Goal: Check status: Check status

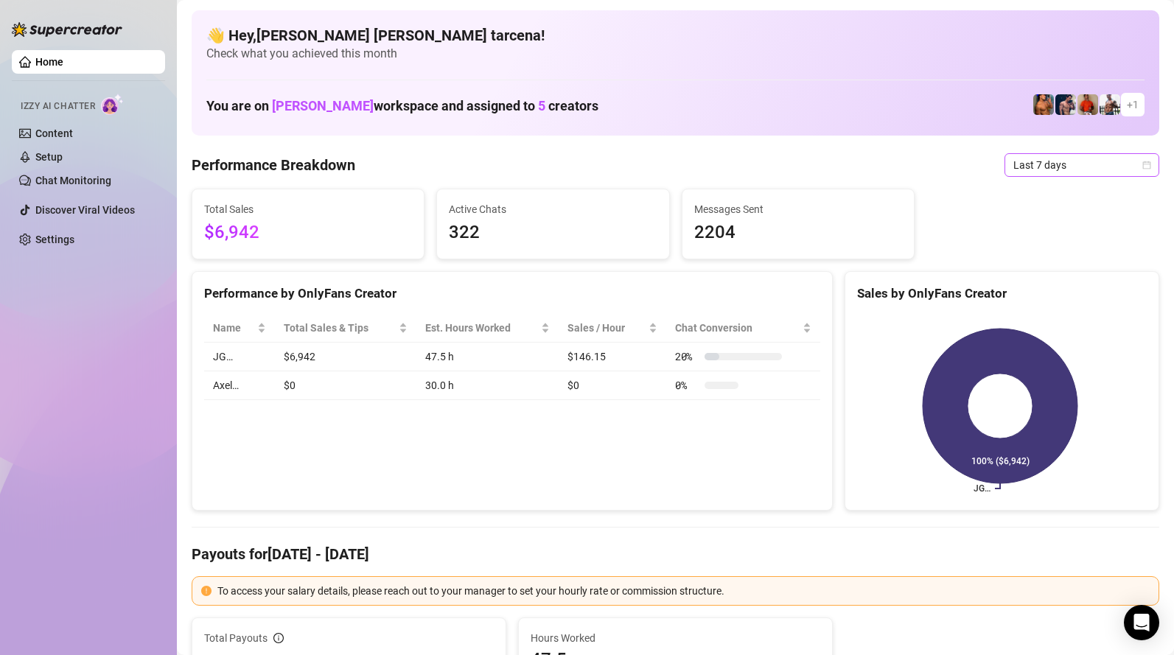
click at [1037, 166] on span "Last 7 days" at bounding box center [1082, 165] width 137 height 22
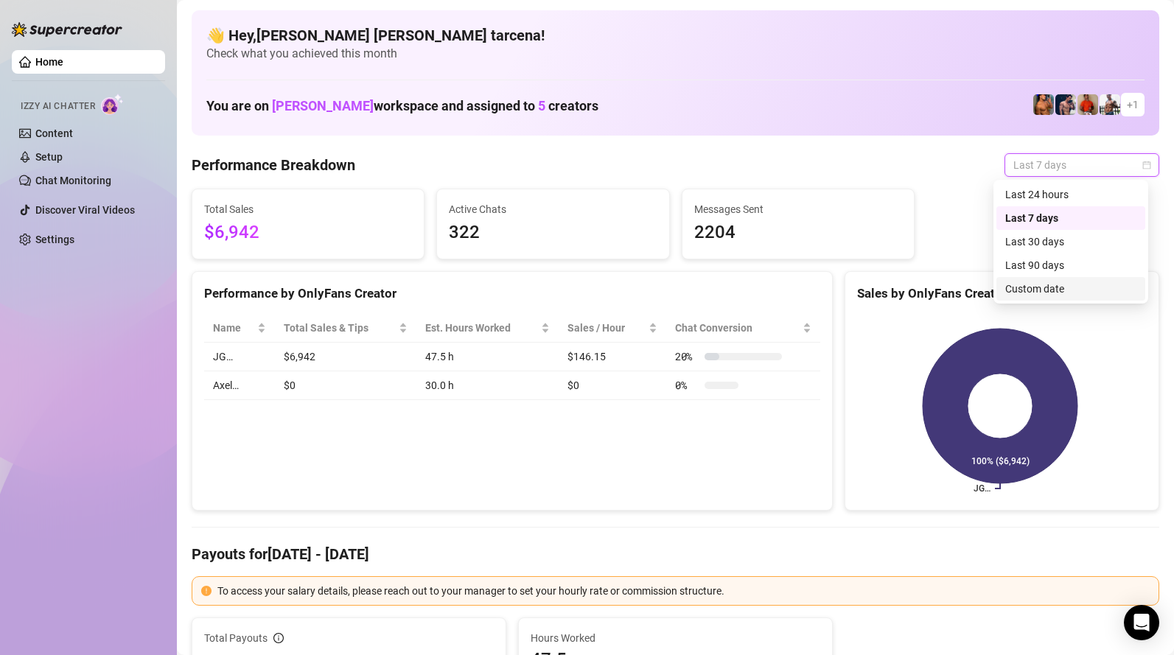
click at [1056, 285] on div "Custom date" at bounding box center [1071, 289] width 131 height 16
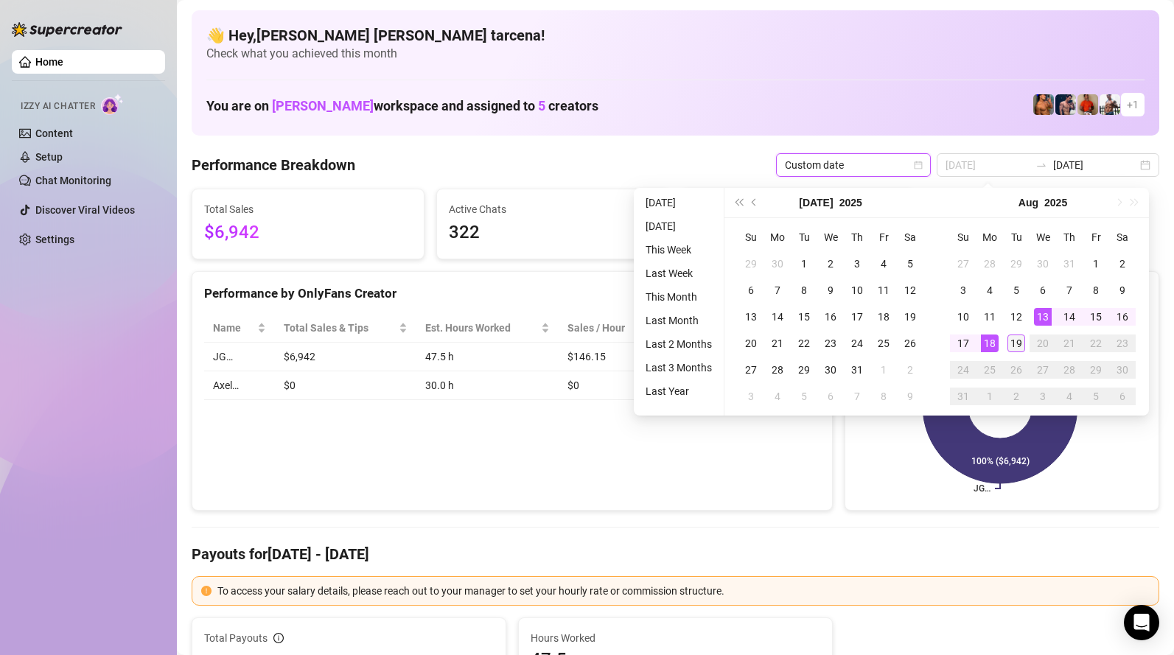
type input "[DATE]"
click at [1023, 340] on div "19" at bounding box center [1017, 344] width 18 height 18
click at [1022, 340] on div "19" at bounding box center [1017, 344] width 18 height 18
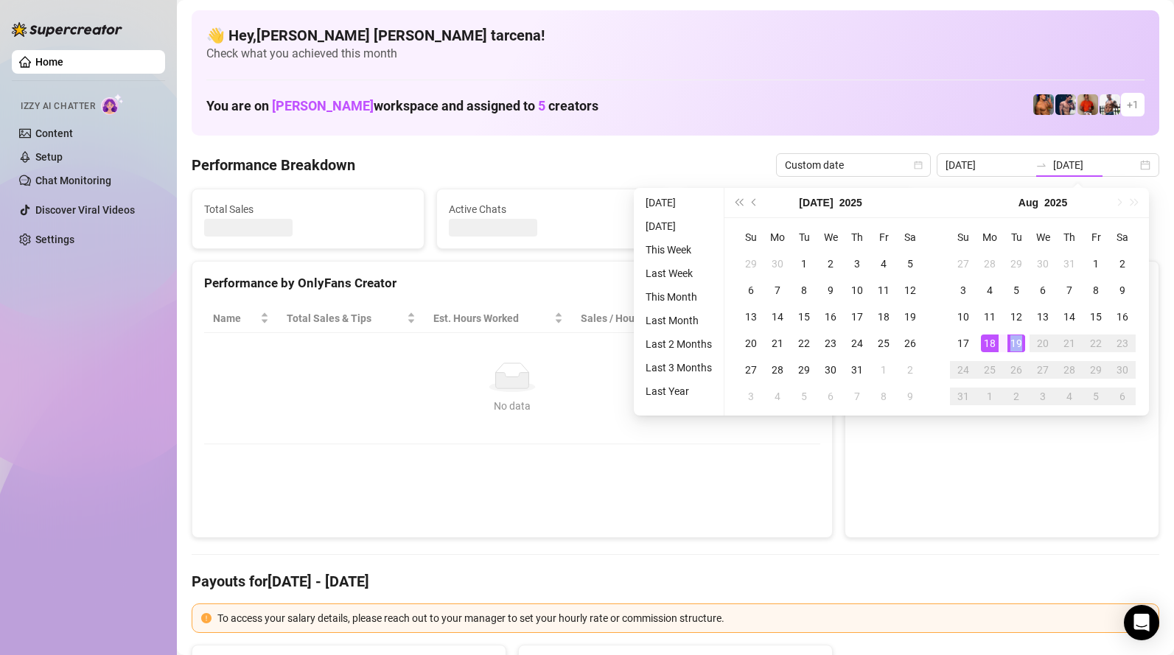
type input "[DATE]"
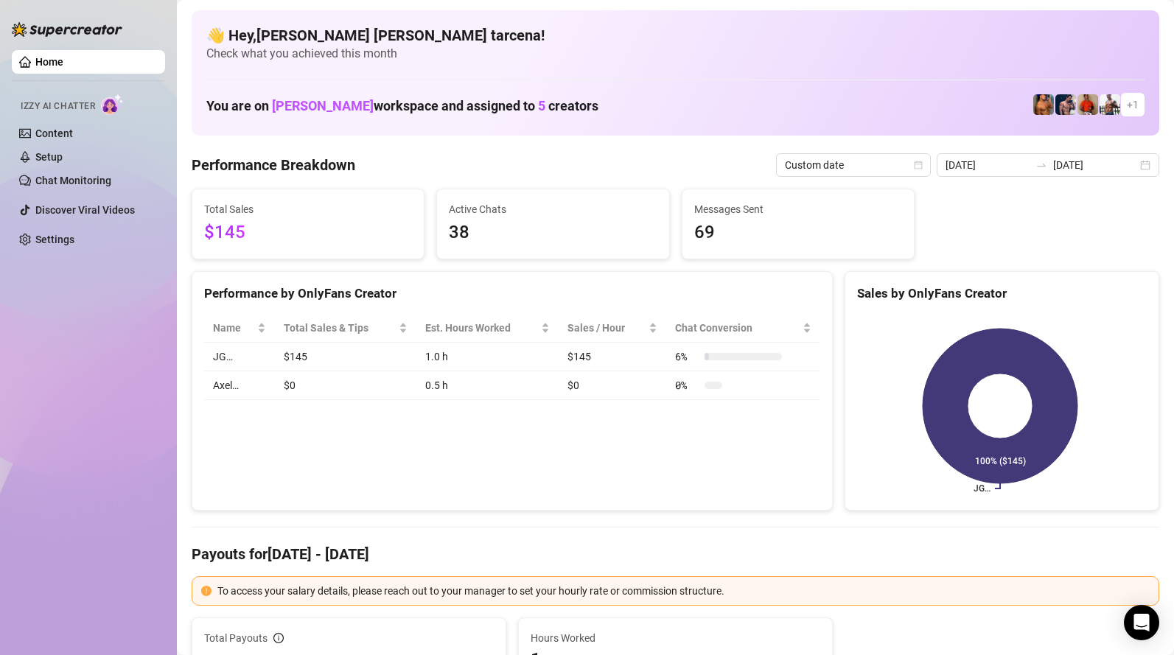
click at [309, 446] on div "Performance by OnlyFans Creator Name Total Sales & Tips Est. Hours Worked Sales…" at bounding box center [512, 391] width 641 height 240
click at [1028, 170] on input "[DATE]" at bounding box center [988, 165] width 84 height 16
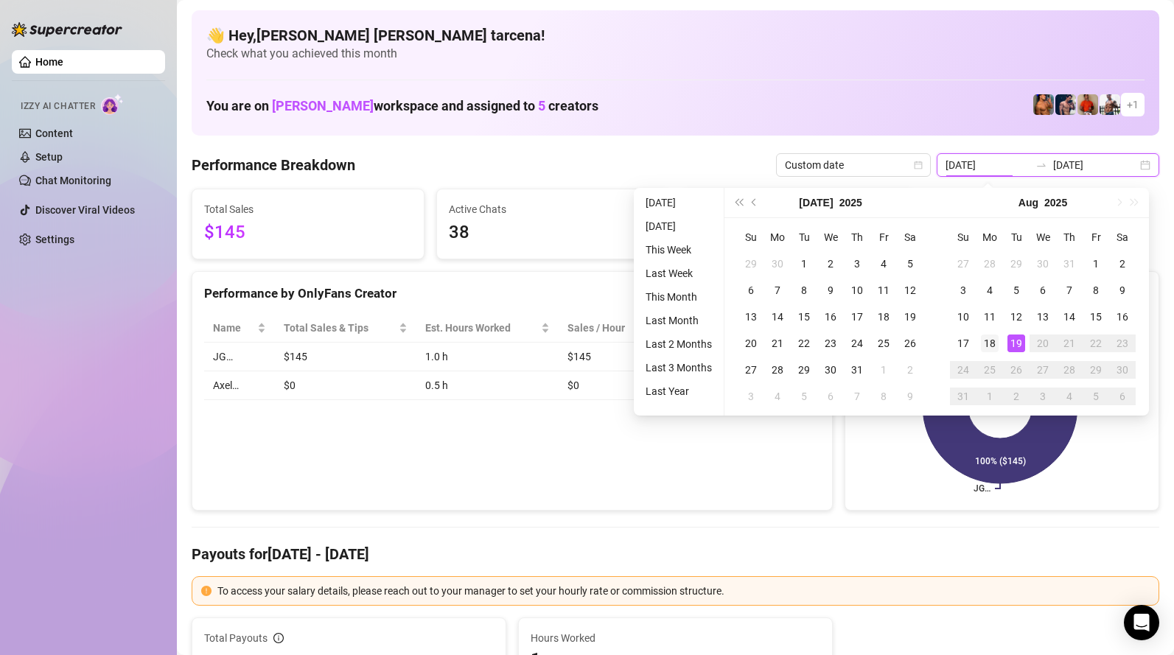
type input "[DATE]"
click at [989, 347] on div "18" at bounding box center [990, 344] width 18 height 18
type input "[DATE]"
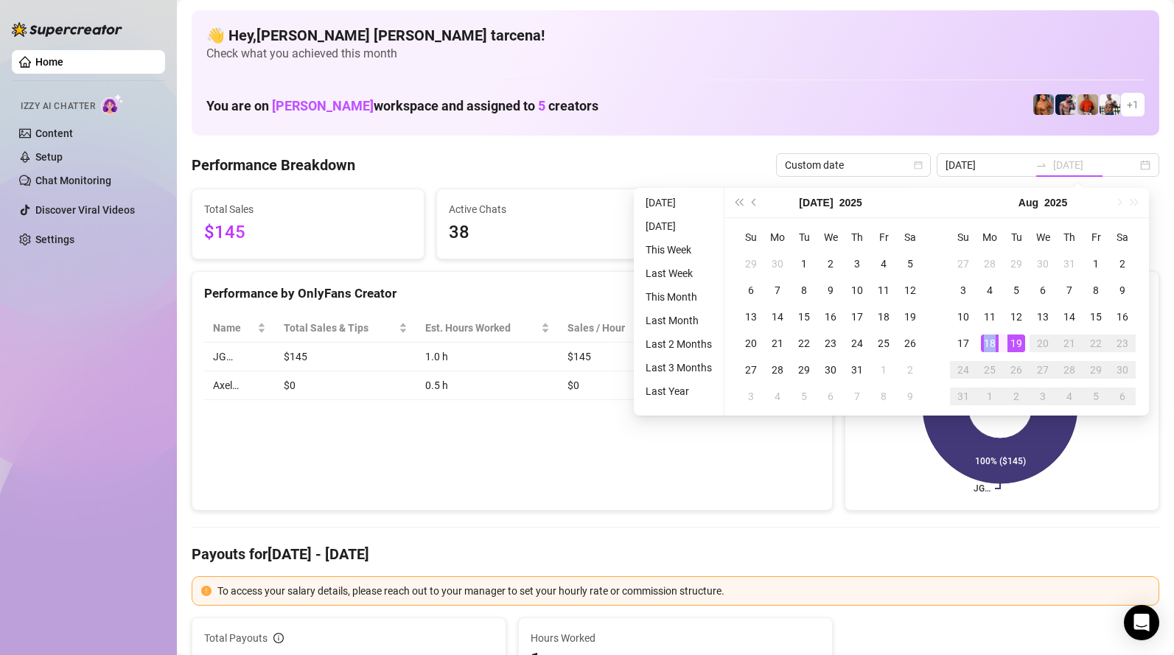
type input "[DATE]"
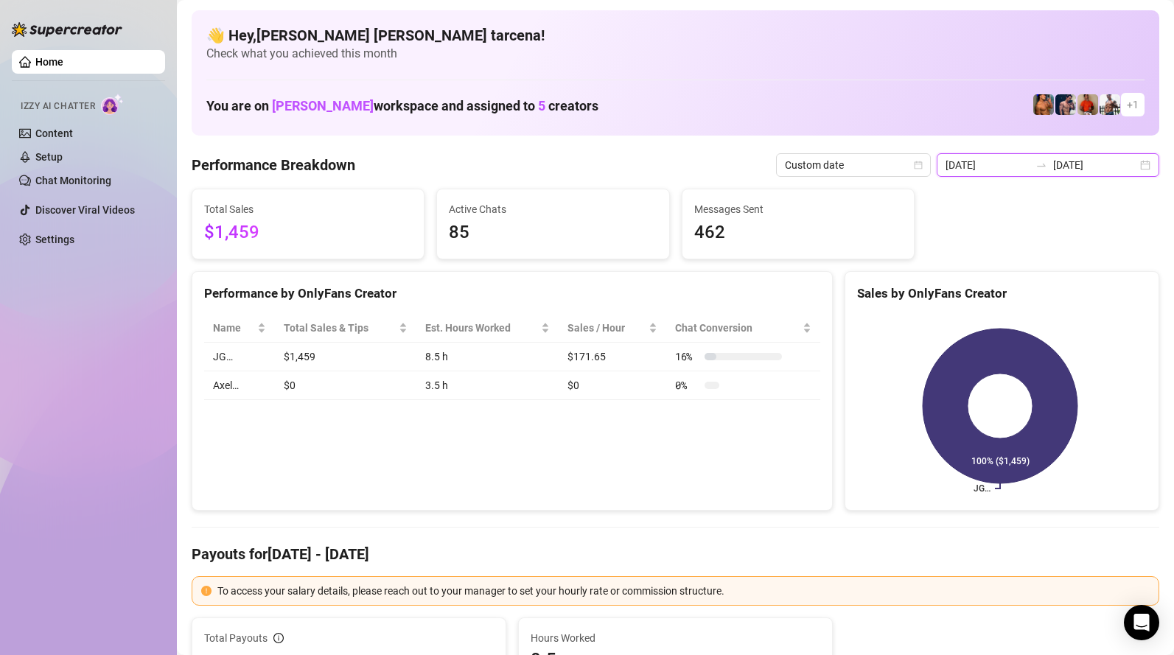
click at [988, 167] on input "[DATE]" at bounding box center [988, 165] width 84 height 16
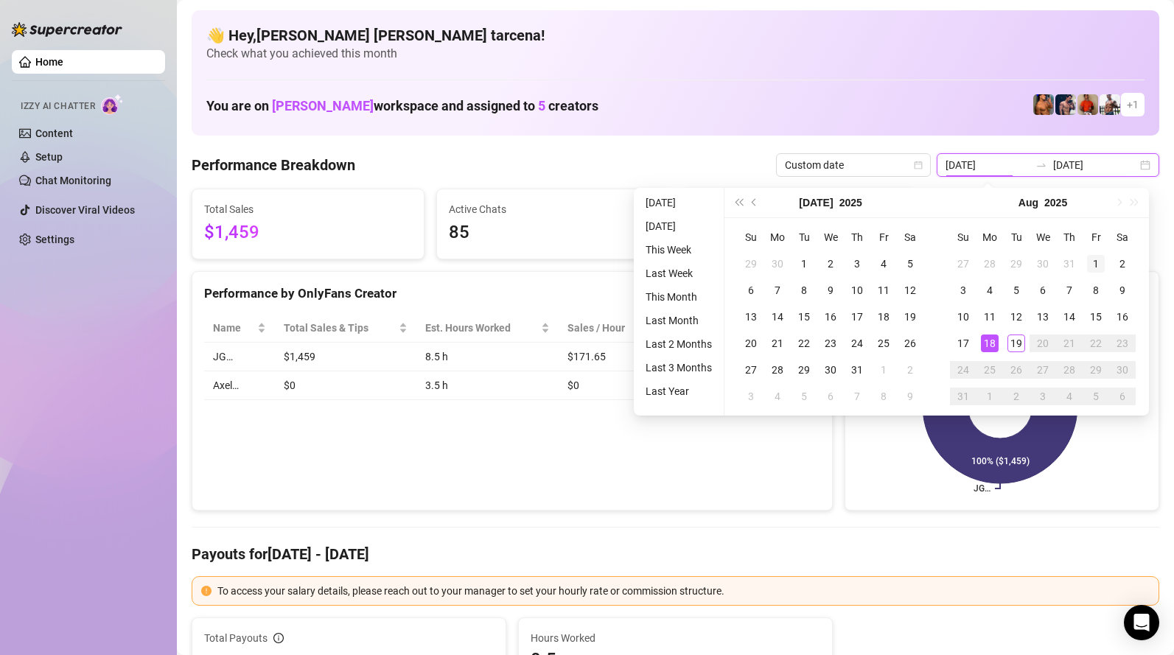
type input "[DATE]"
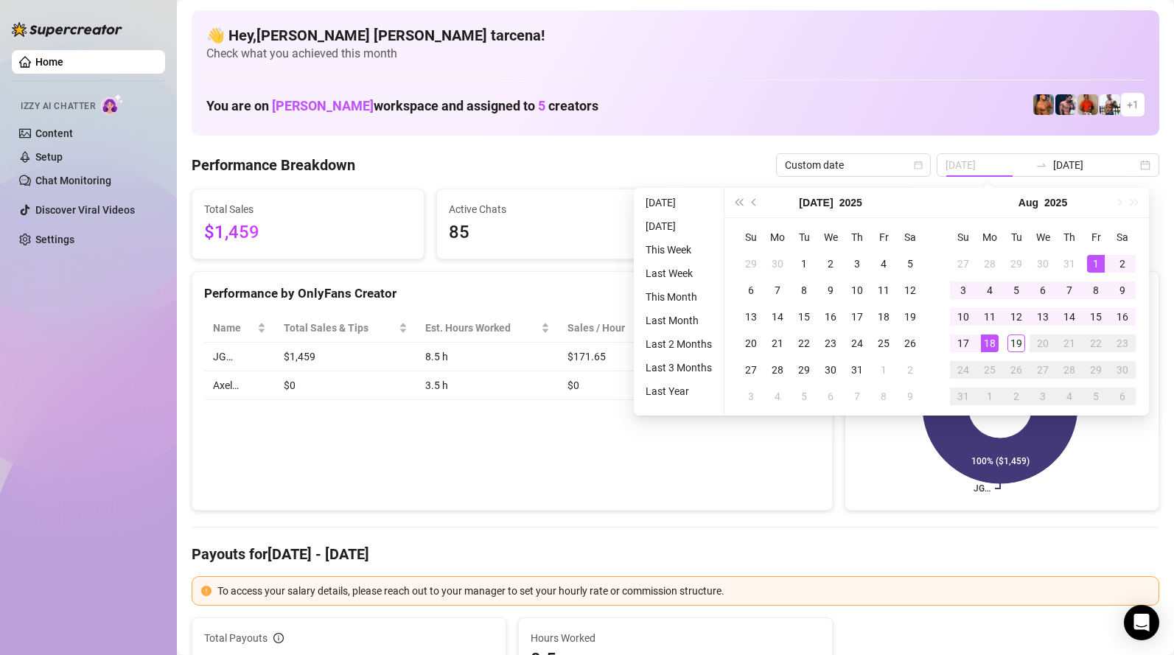
click at [1099, 261] on div "1" at bounding box center [1096, 264] width 18 height 18
type input "[DATE]"
click at [1020, 344] on div "19" at bounding box center [1017, 344] width 18 height 18
type input "[DATE]"
